Goal: Navigation & Orientation: Find specific page/section

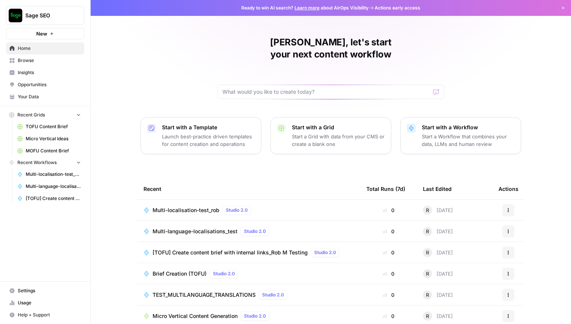
scroll to position [24, 0]
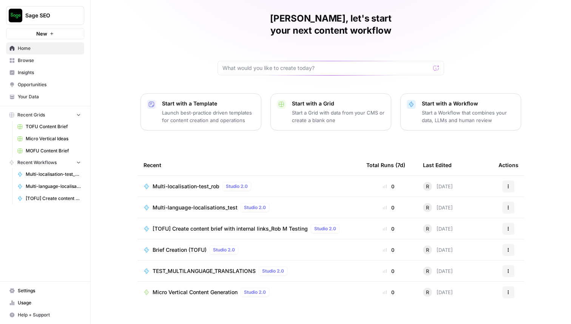
click at [212, 288] on span "Micro Vertical Content Generation" at bounding box center [195, 292] width 85 height 8
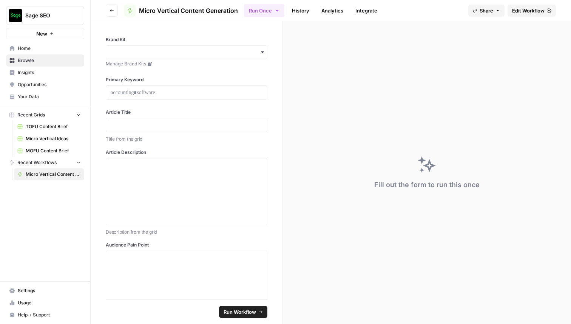
click at [34, 98] on span "Your Data" at bounding box center [49, 96] width 63 height 7
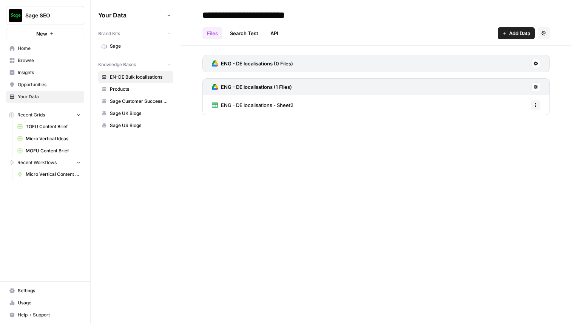
click at [106, 46] on icon at bounding box center [104, 47] width 5 height 4
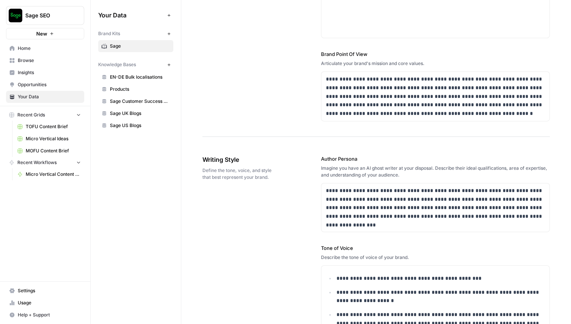
scroll to position [316, 0]
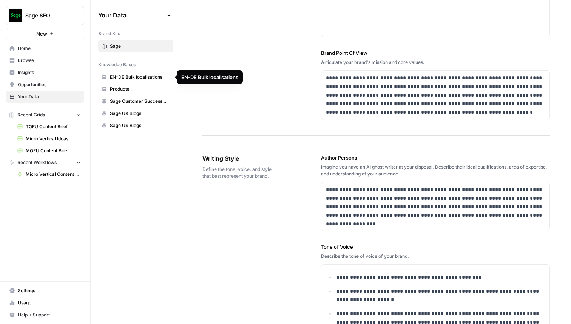
click at [127, 80] on span "EN-DE Bulk localisations" at bounding box center [140, 77] width 60 height 7
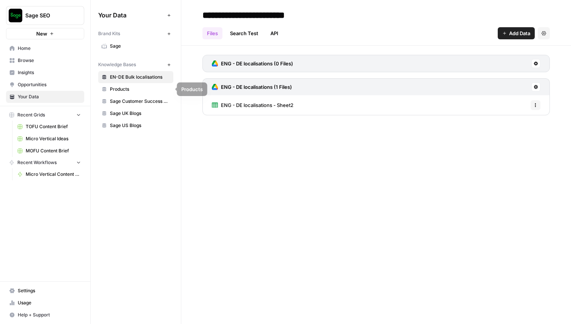
click at [132, 90] on span "Products" at bounding box center [140, 89] width 60 height 7
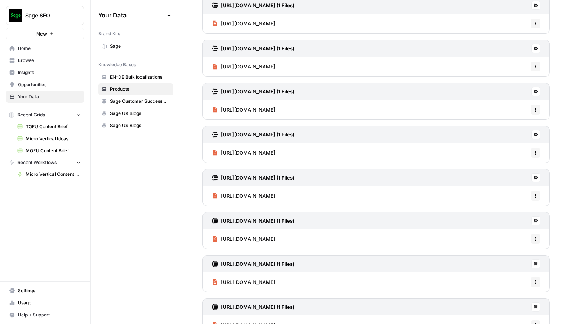
scroll to position [248, 0]
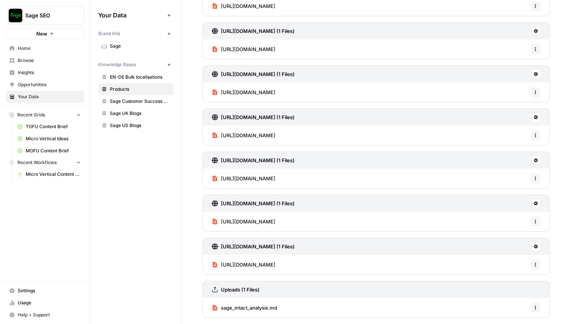
click at [139, 103] on span "Sage Customer Success Stories" at bounding box center [140, 101] width 60 height 7
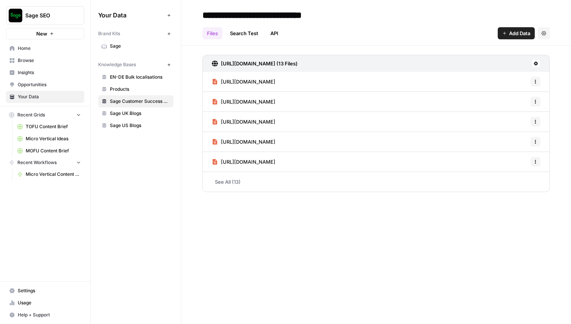
click at [44, 129] on span "TOFU Content Brief" at bounding box center [53, 126] width 55 height 7
